Goal: Transaction & Acquisition: Purchase product/service

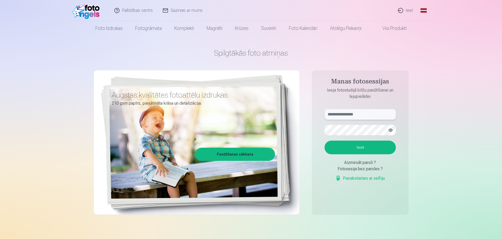
click at [365, 117] on input "text" at bounding box center [360, 114] width 71 height 10
type input "**********"
click at [358, 151] on button "Ieiet" at bounding box center [360, 148] width 71 height 14
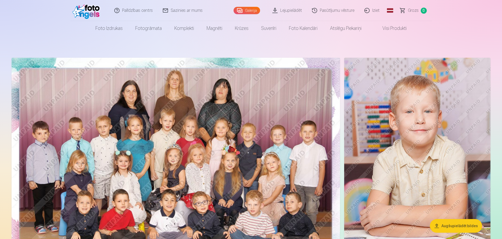
click at [443, 224] on button "Augšupielādēt bildes" at bounding box center [456, 226] width 52 height 14
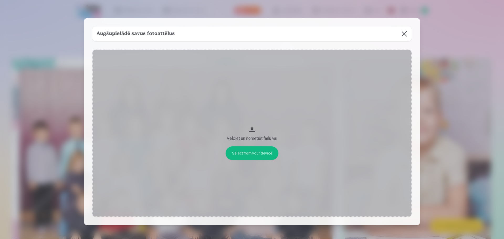
click at [303, 36] on div "Augšupielādē savus fotoattēlus" at bounding box center [251, 33] width 319 height 15
click at [245, 137] on div "Velciet un nometiet failu vai" at bounding box center [252, 138] width 308 height 6
click at [406, 36] on button at bounding box center [404, 33] width 15 height 15
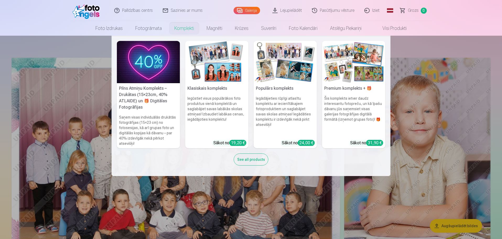
click at [144, 68] on img at bounding box center [148, 62] width 63 height 42
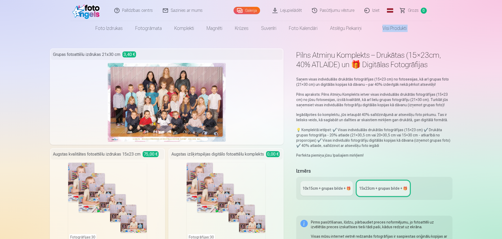
drag, startPoint x: 502, startPoint y: 21, endPoint x: 503, endPoint y: 29, distance: 8.0
click at [502, 29] on html "Palīdzības centrs Sazinies ar mums Galerija Lejupielādēt Pasūtījumu vēsture Izi…" at bounding box center [251, 119] width 502 height 239
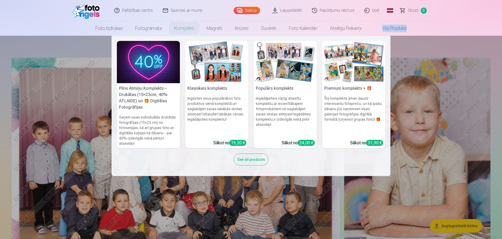
click at [376, 142] on div "31,90 €" at bounding box center [374, 143] width 17 height 6
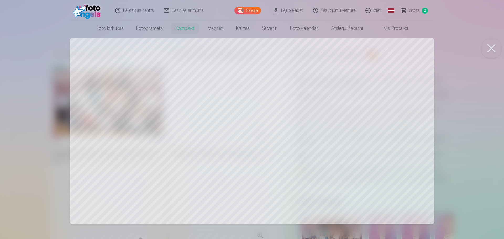
click at [161, 113] on div at bounding box center [252, 119] width 504 height 239
click at [490, 49] on button at bounding box center [491, 48] width 21 height 21
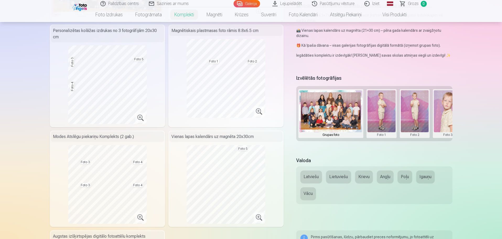
scroll to position [116, 0]
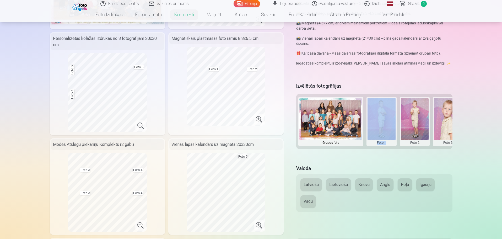
drag, startPoint x: 364, startPoint y: 150, endPoint x: 393, endPoint y: 144, distance: 29.8
click at [393, 144] on div "Izvēlētās fotogrāfijas Grupas foto Foto 1 Foto 2 Foto 3 Foto 4 Foto 5" at bounding box center [374, 119] width 156 height 77
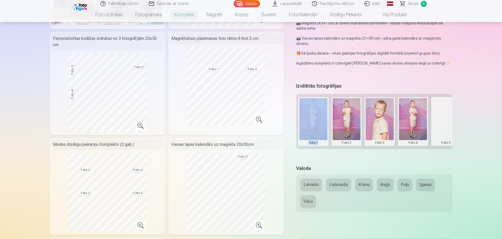
scroll to position [0, 79]
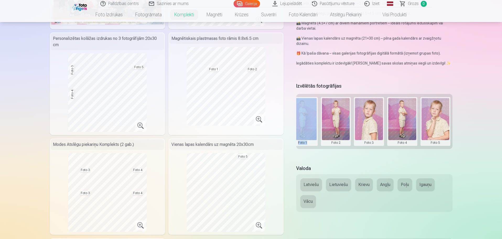
click at [405, 116] on button at bounding box center [402, 121] width 28 height 47
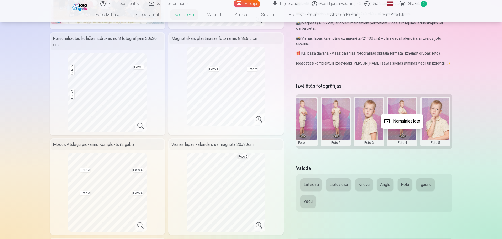
click at [332, 112] on div at bounding box center [251, 119] width 502 height 239
click at [335, 113] on button at bounding box center [336, 121] width 28 height 47
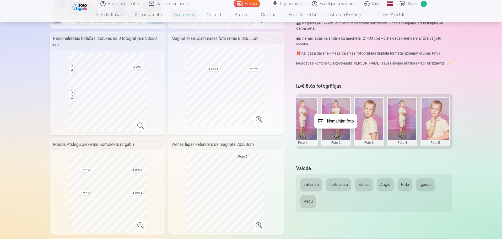
click at [334, 122] on button "Nomainiet foto" at bounding box center [336, 121] width 43 height 15
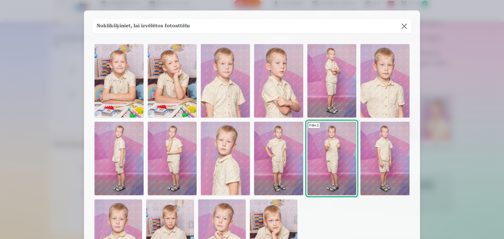
click at [278, 216] on img at bounding box center [273, 234] width 47 height 71
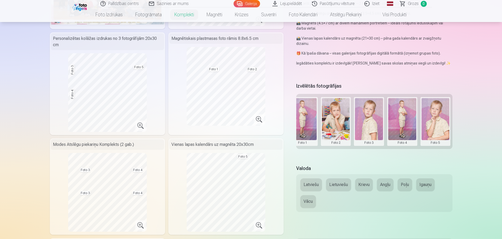
click at [303, 142] on button at bounding box center [303, 121] width 28 height 47
click at [310, 122] on button "Nomainiet foto" at bounding box center [302, 121] width 43 height 15
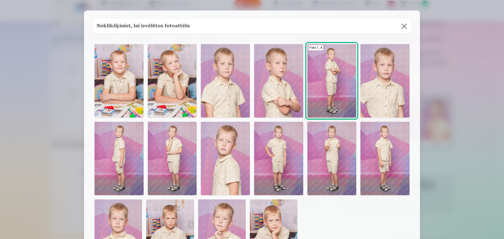
click at [220, 92] on img at bounding box center [225, 80] width 49 height 73
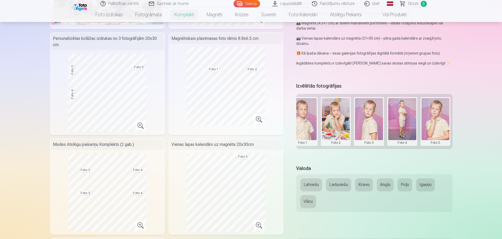
click at [405, 115] on button at bounding box center [402, 121] width 28 height 47
click at [403, 121] on button "Nomainiet foto" at bounding box center [402, 121] width 43 height 15
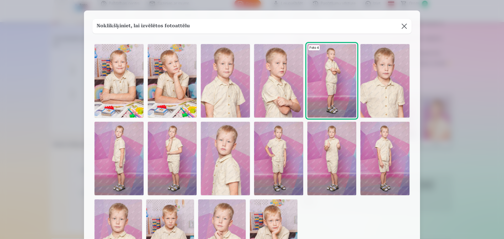
click at [279, 153] on img at bounding box center [278, 158] width 49 height 73
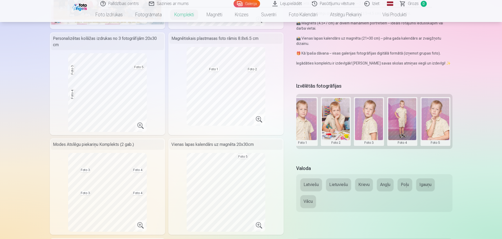
click at [438, 113] on button at bounding box center [436, 121] width 28 height 47
click at [433, 124] on button "Nomainiet foto" at bounding box center [435, 121] width 43 height 15
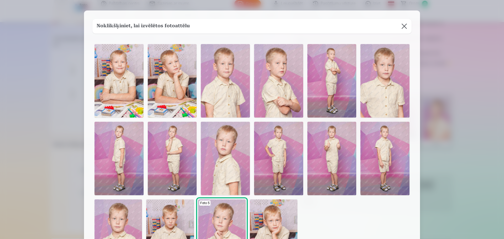
click at [121, 215] on img at bounding box center [117, 234] width 47 height 71
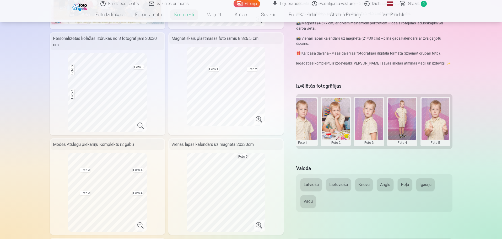
click at [434, 112] on button at bounding box center [436, 121] width 28 height 47
click at [435, 120] on button "Nomainiet foto" at bounding box center [435, 121] width 43 height 15
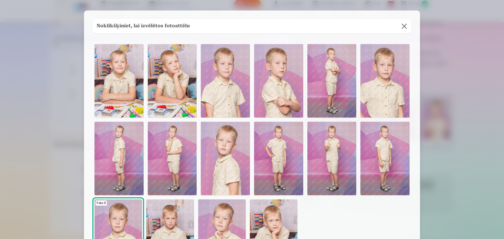
click at [224, 212] on img at bounding box center [221, 234] width 47 height 71
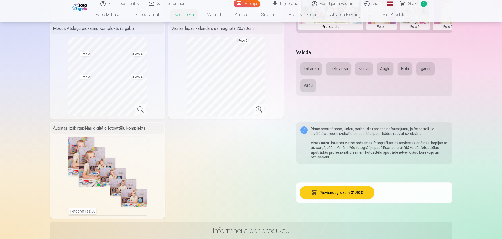
scroll to position [235, 0]
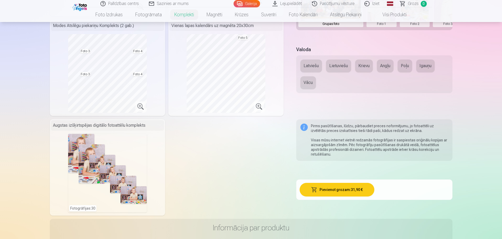
click at [332, 190] on button "Pievienot grozam : 31,90 €" at bounding box center [337, 190] width 75 height 14
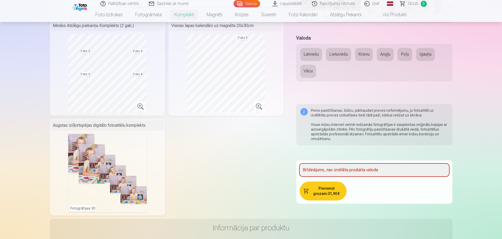
scroll to position [227, 0]
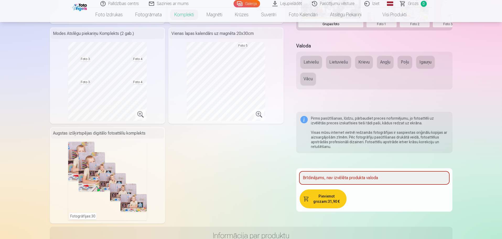
click at [313, 62] on button "Latviešu" at bounding box center [312, 62] width 22 height 13
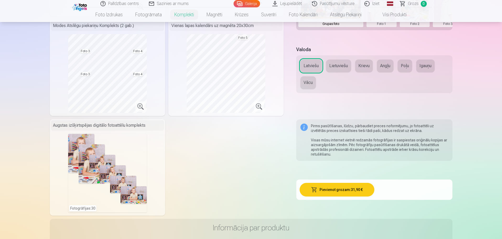
click at [337, 188] on button "Pievienot grozam : 31,90 €" at bounding box center [337, 190] width 75 height 14
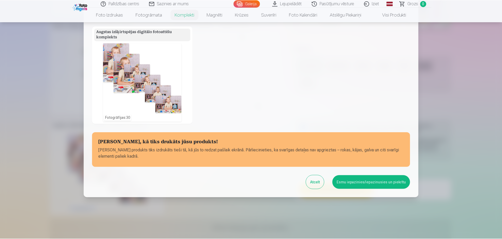
scroll to position [168, 0]
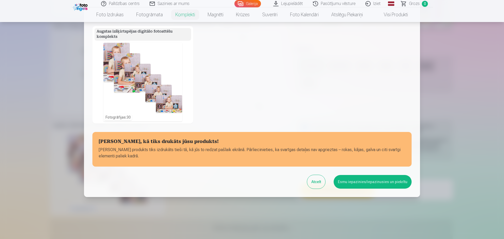
click at [367, 183] on button "Esmu iepazinies/iepazinusies un piekrītu" at bounding box center [372, 182] width 78 height 14
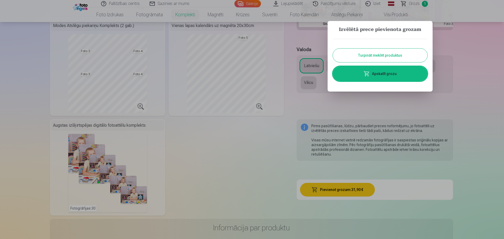
click at [378, 72] on link "Apskatīt grozu" at bounding box center [380, 73] width 94 height 15
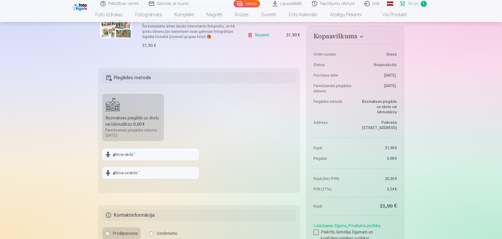
scroll to position [122, 0]
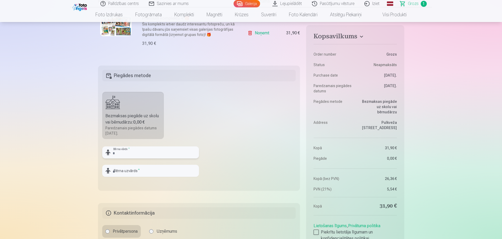
click at [133, 151] on input "text" at bounding box center [150, 152] width 97 height 12
type input "*"
type input "*******"
click at [132, 171] on input "text" at bounding box center [150, 171] width 97 height 12
type input "*******"
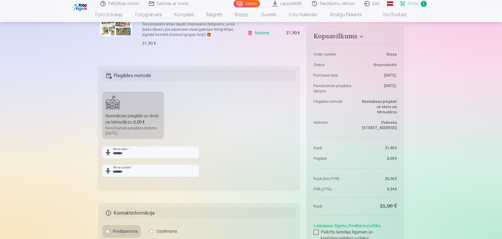
drag, startPoint x: 501, startPoint y: 24, endPoint x: 503, endPoint y: 30, distance: 5.7
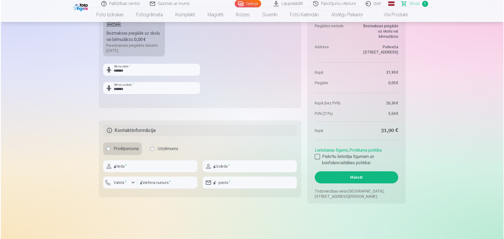
scroll to position [193, 0]
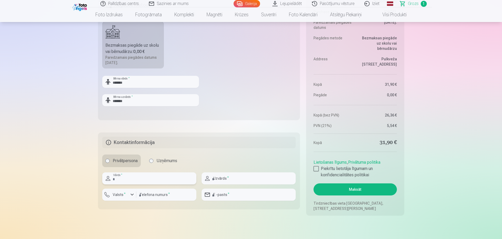
click at [150, 179] on input "text" at bounding box center [149, 178] width 94 height 12
type input "********"
click at [241, 183] on input "text" at bounding box center [249, 178] width 94 height 12
type input "*******"
click at [168, 195] on input "number" at bounding box center [166, 195] width 60 height 12
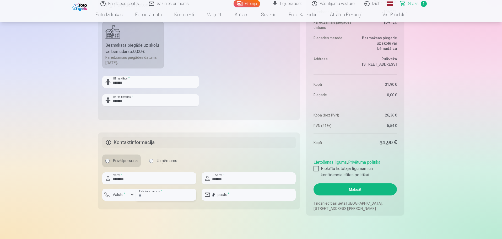
type input "********"
click at [235, 194] on input "email" at bounding box center [249, 195] width 94 height 12
type input "**********"
click at [317, 168] on div at bounding box center [316, 168] width 5 height 5
click at [355, 193] on button "Maksāt" at bounding box center [355, 189] width 83 height 12
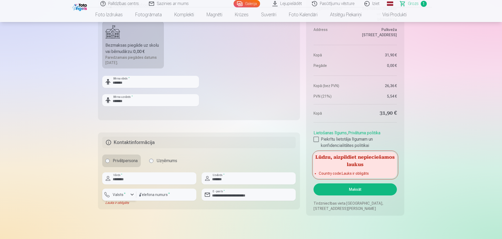
click at [114, 197] on div "button" at bounding box center [121, 195] width 16 height 5
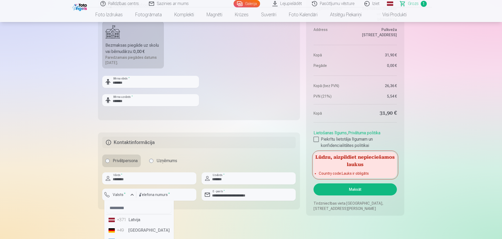
click at [127, 221] on div "+371" at bounding box center [122, 220] width 10 height 6
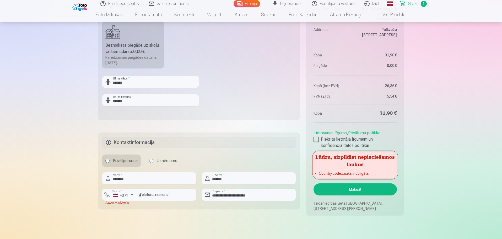
click at [348, 189] on button "Maksāt" at bounding box center [355, 189] width 83 height 12
